Goal: Task Accomplishment & Management: Use online tool/utility

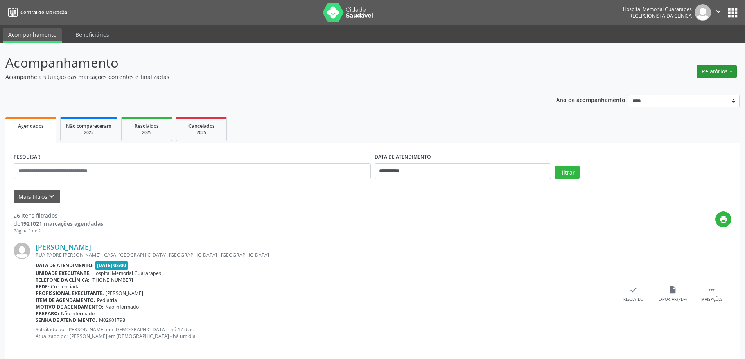
click at [718, 66] on button "Relatórios" at bounding box center [716, 71] width 40 height 13
click at [665, 91] on link "Agendamentos" at bounding box center [695, 88] width 84 height 11
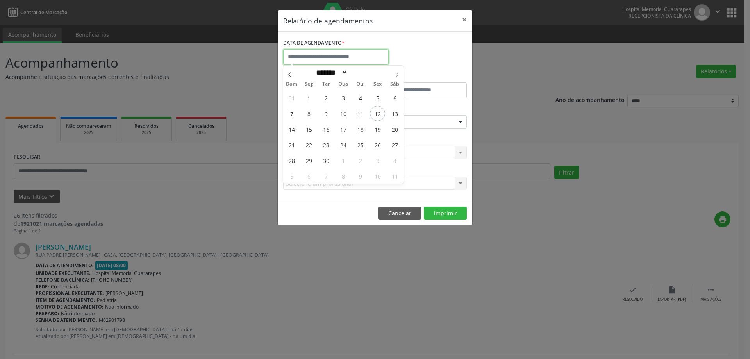
click at [341, 55] on input "text" at bounding box center [336, 57] width 106 height 16
click at [360, 132] on span "18" at bounding box center [360, 129] width 15 height 15
type input "**********"
click at [360, 132] on span "18" at bounding box center [360, 129] width 15 height 15
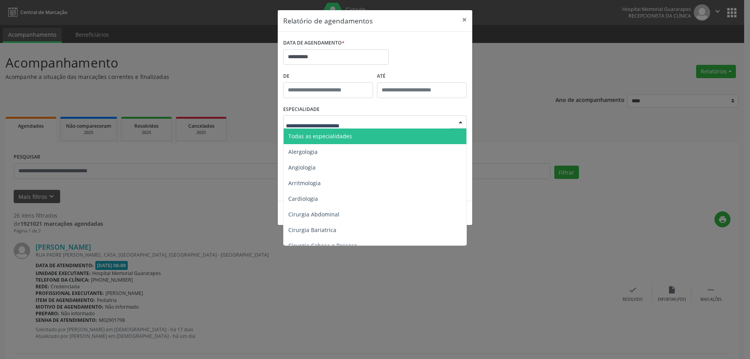
click at [416, 118] on div at bounding box center [375, 121] width 184 height 13
click at [378, 137] on span "Todas as especialidades" at bounding box center [376, 137] width 184 height 16
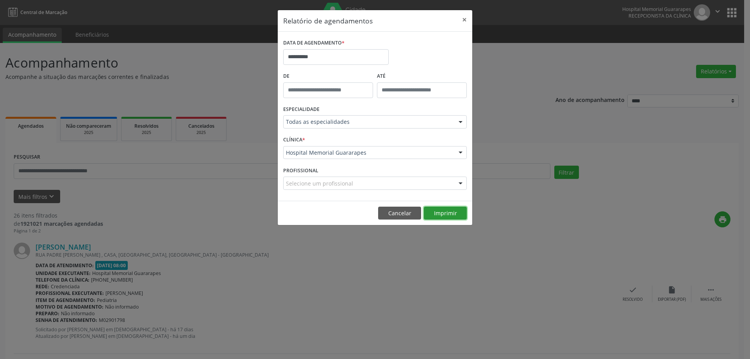
click at [448, 215] on button "Imprimir" at bounding box center [445, 213] width 43 height 13
